Goal: Navigation & Orientation: Find specific page/section

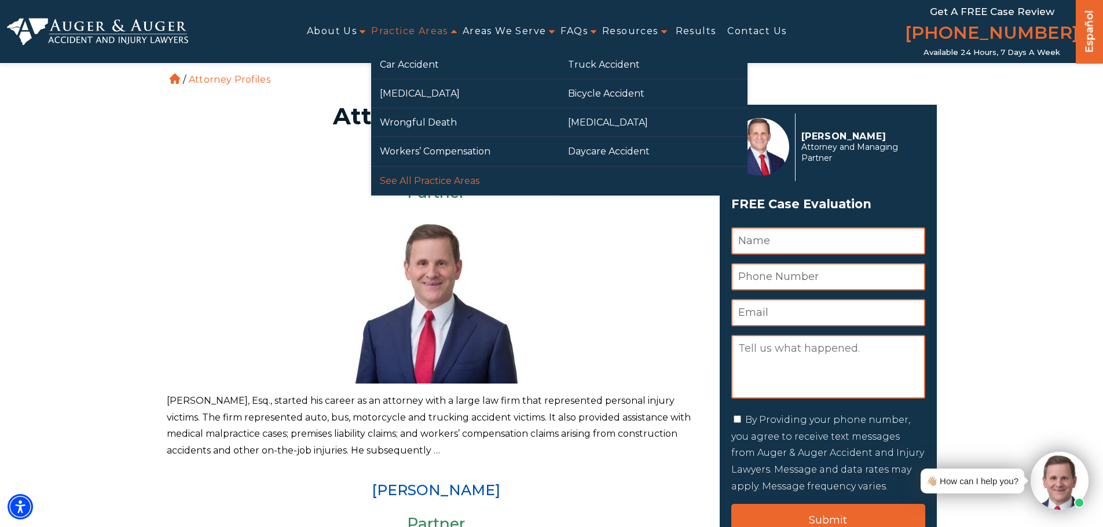
click at [426, 179] on link "See All Practice Areas" at bounding box center [465, 181] width 188 height 28
